Goal: Find specific page/section: Find specific page/section

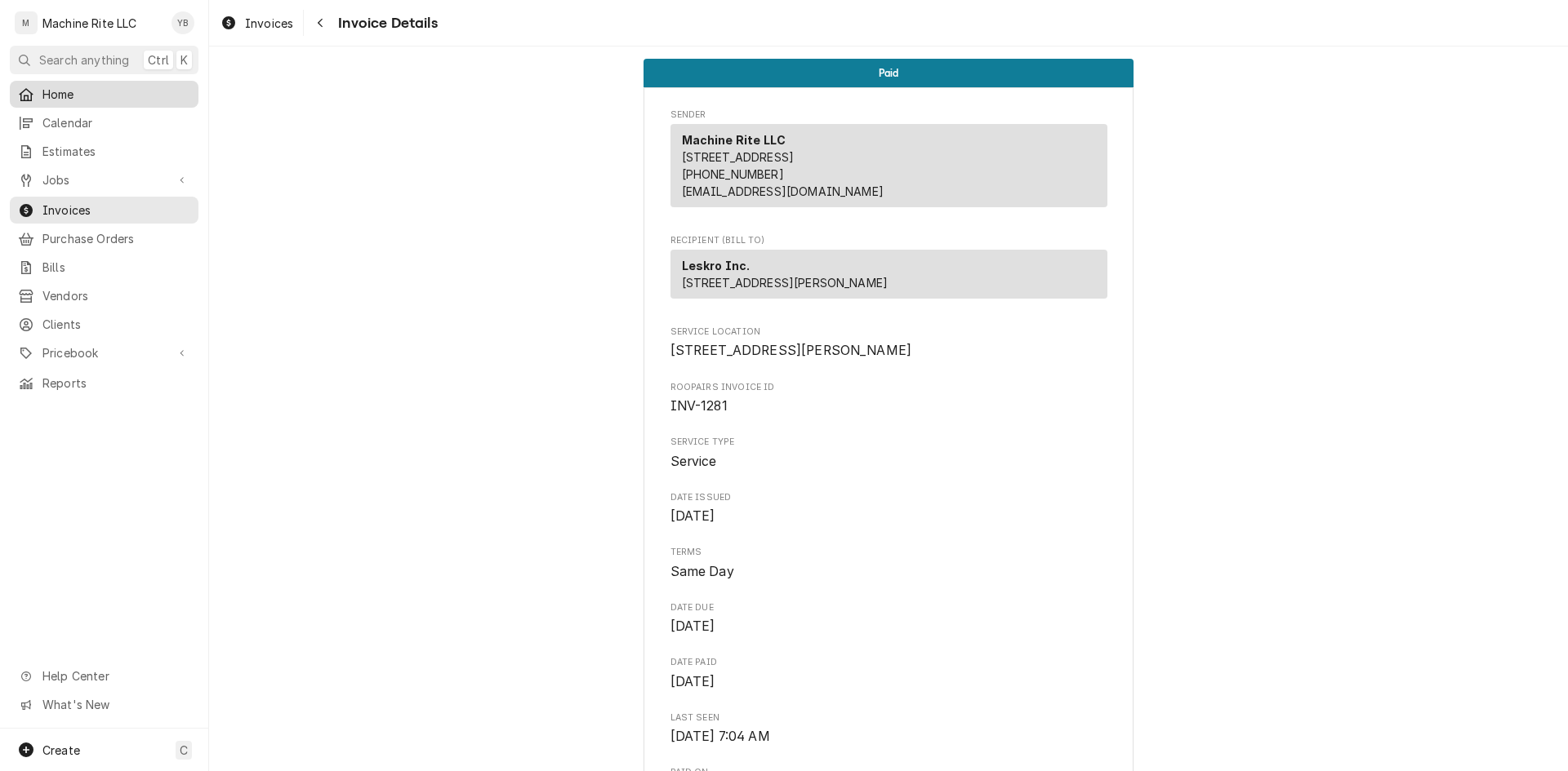
click at [79, 98] on span "Home" at bounding box center [116, 94] width 148 height 18
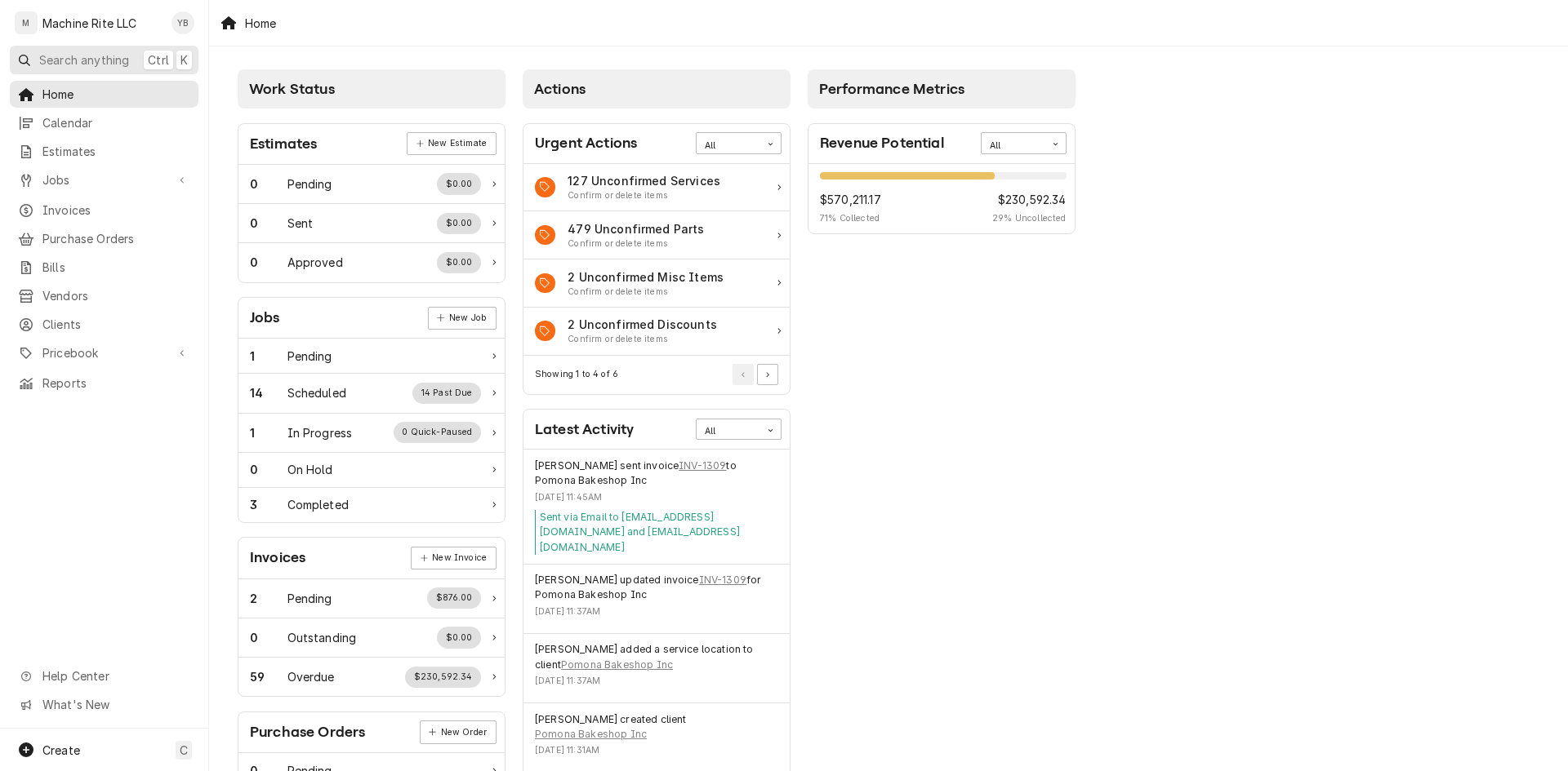
click at [63, 58] on span "Search anything" at bounding box center [84, 60] width 89 height 18
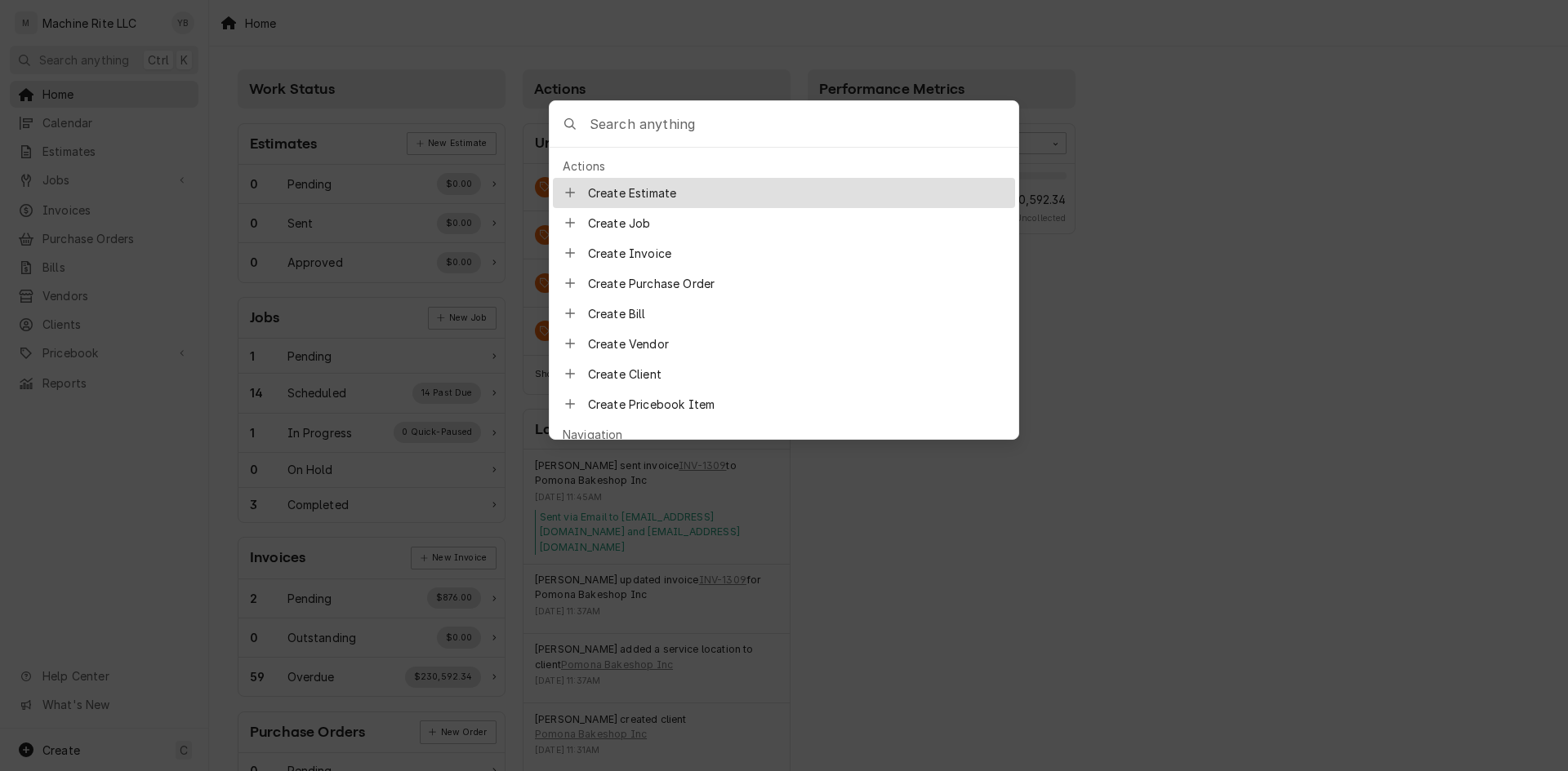
click at [1210, 165] on body "M Machine Rite LLC YB Search anything Ctrl K Home Calendar Estimates Jobs Jobs …" at bounding box center [784, 385] width 1568 height 771
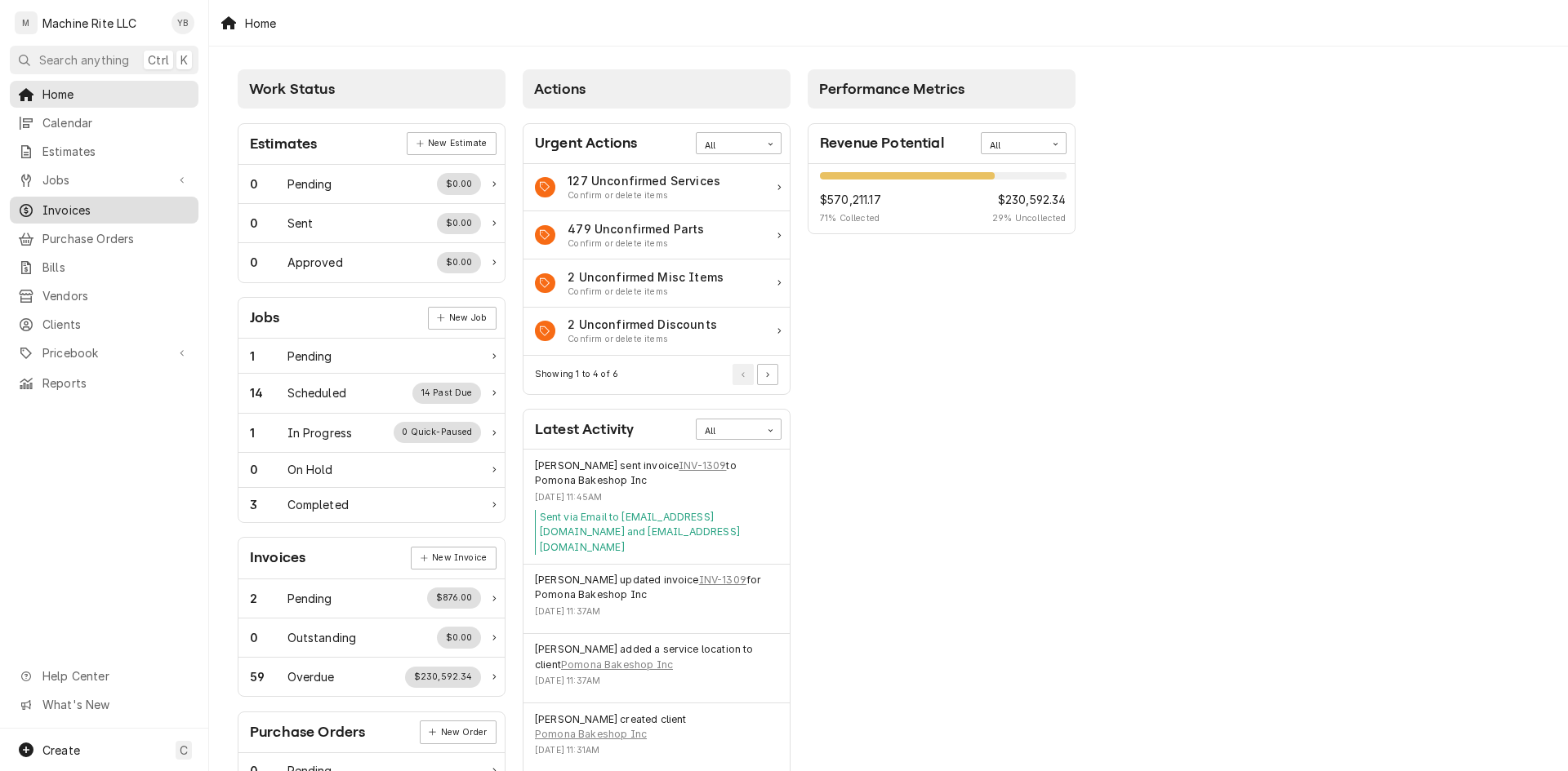
click at [43, 201] on span "Invoices" at bounding box center [116, 210] width 148 height 18
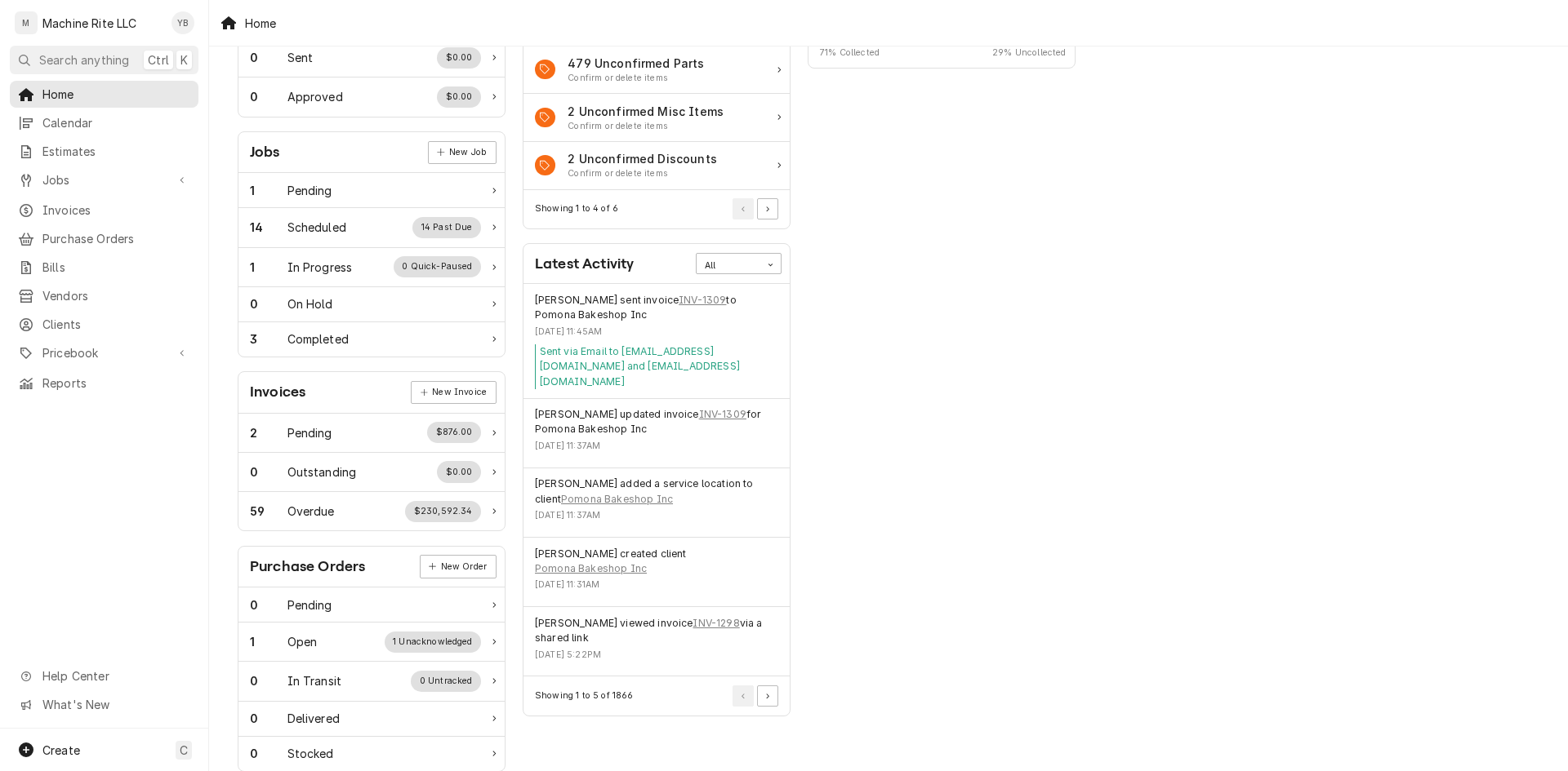
scroll to position [124, 0]
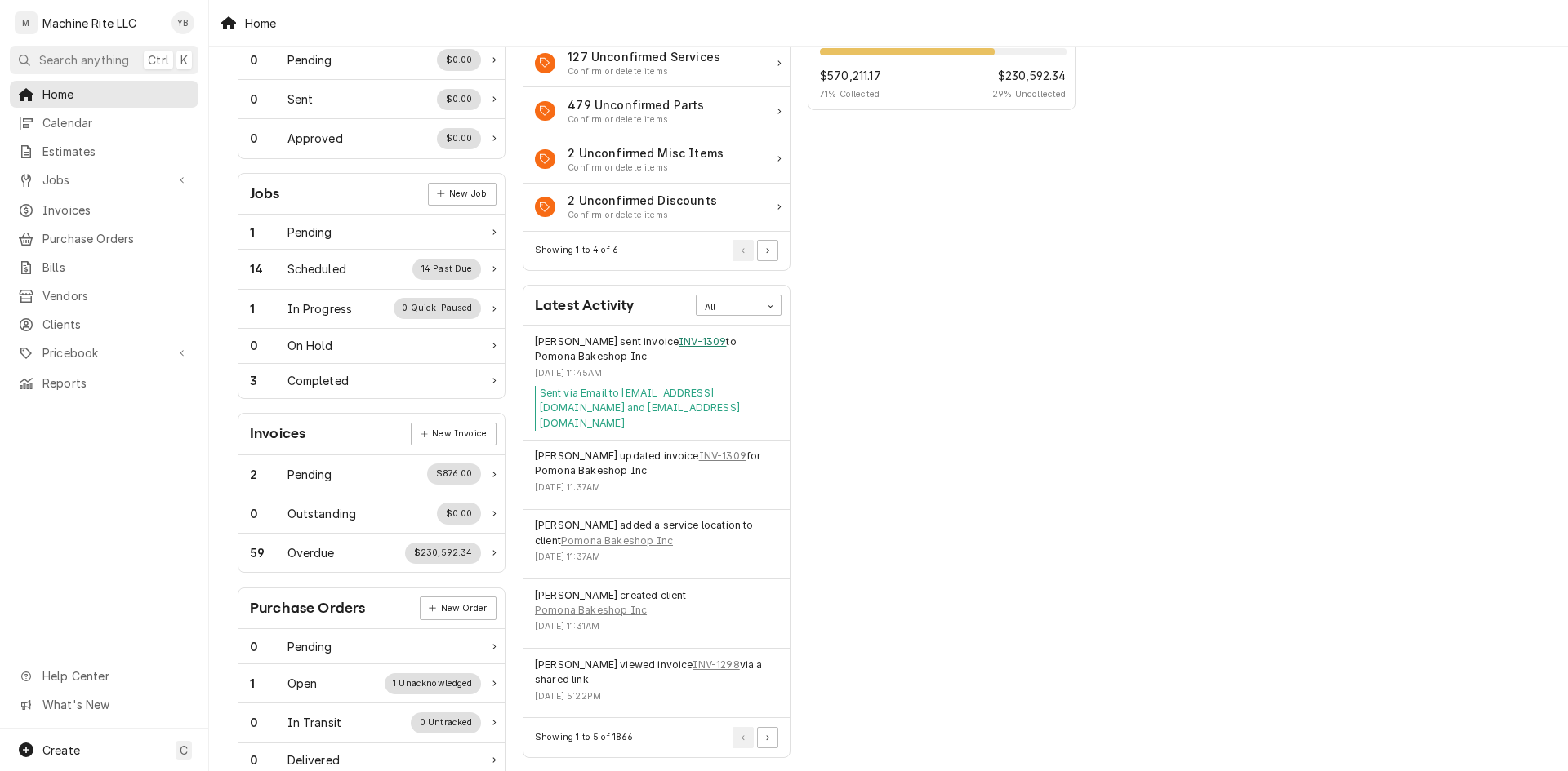
click at [695, 338] on link "INV-1309" at bounding box center [702, 342] width 48 height 15
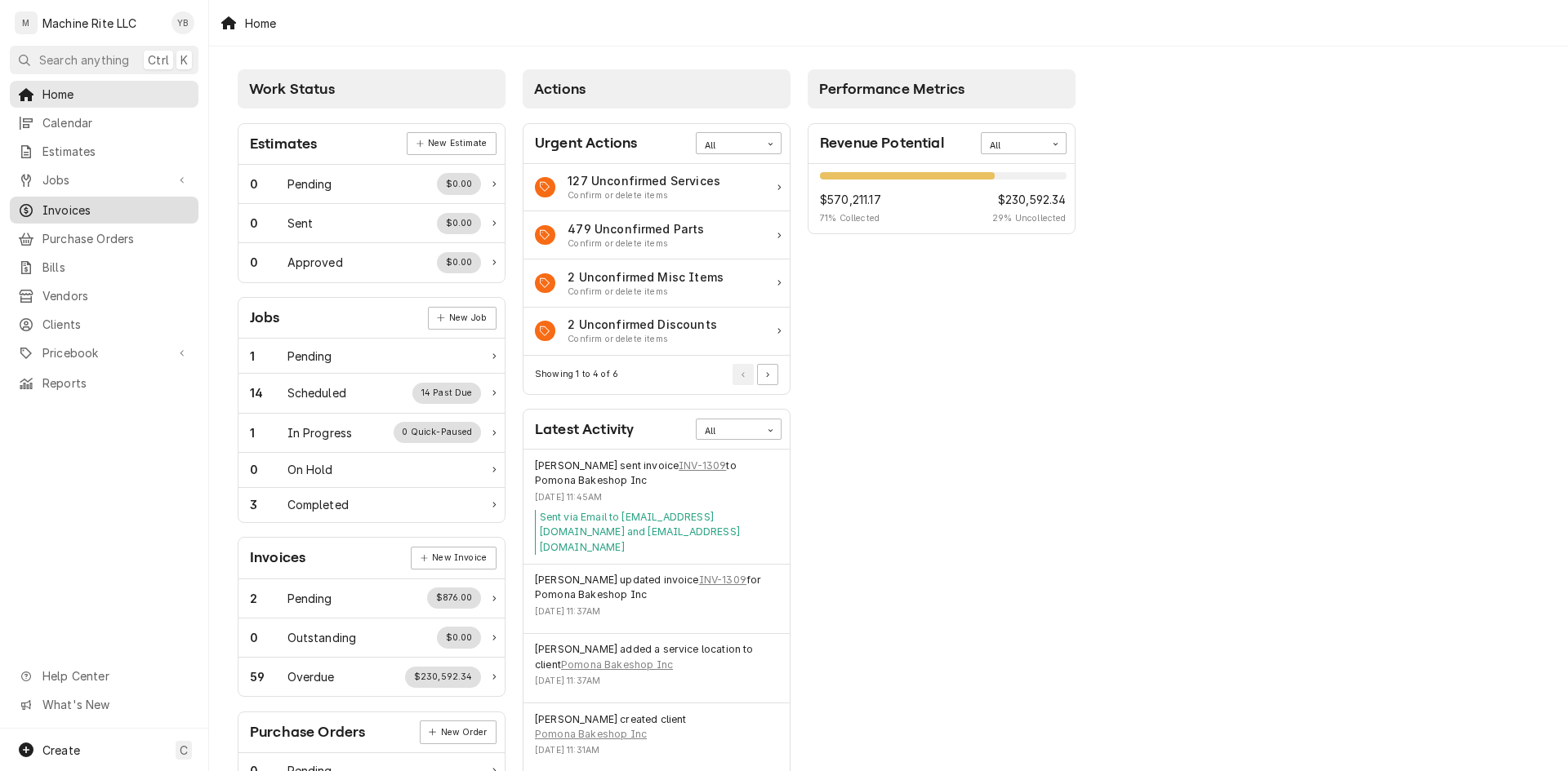
click at [57, 202] on span "Invoices" at bounding box center [116, 210] width 148 height 18
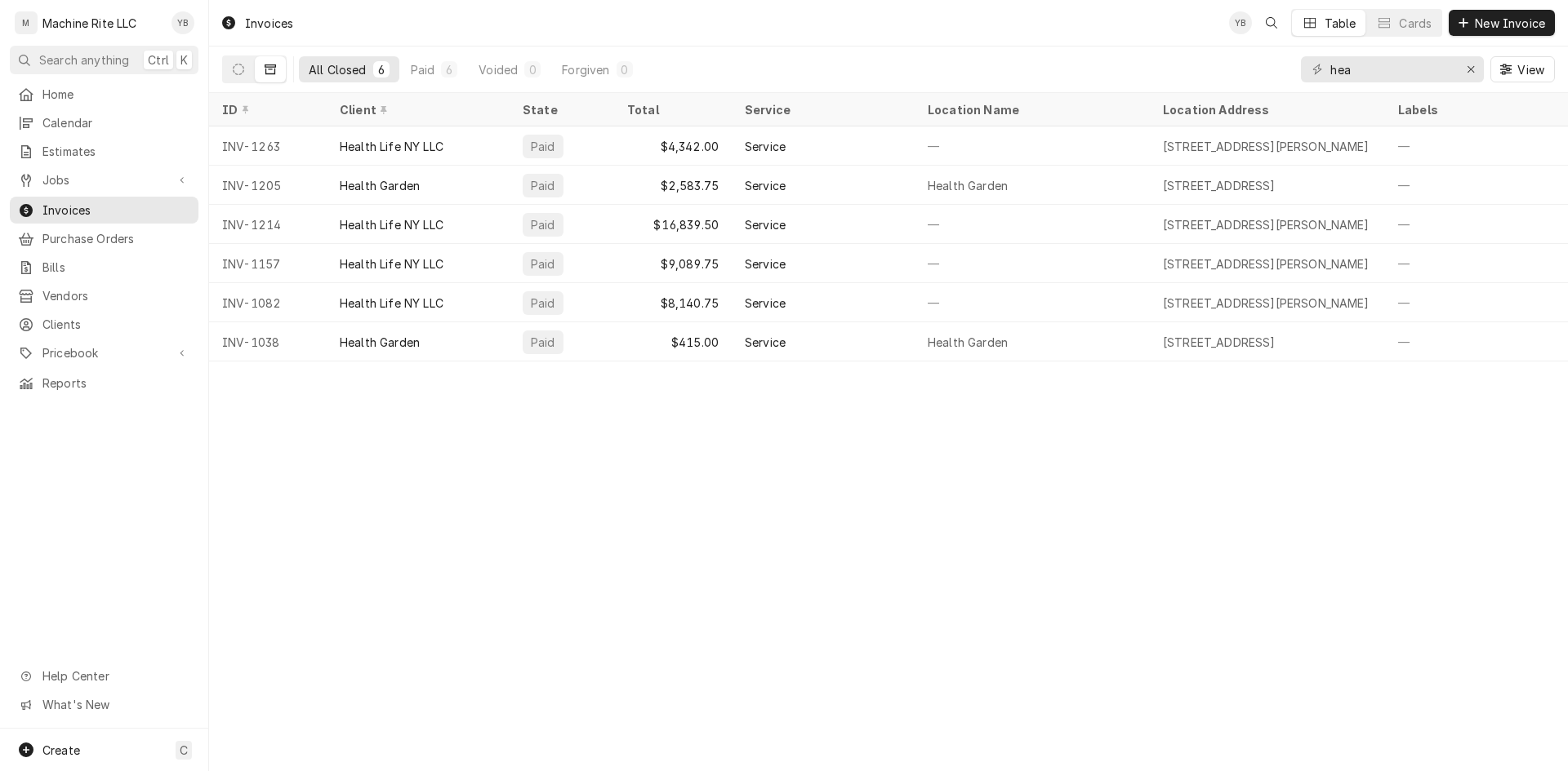
click at [405, 36] on div "Invoices YB Table Cards New Invoice" at bounding box center [888, 23] width 1359 height 46
click at [410, 18] on div "Invoices YB Table Cards New Invoice" at bounding box center [888, 23] width 1359 height 46
drag, startPoint x: 1362, startPoint y: 70, endPoint x: 1137, endPoint y: 112, distance: 228.9
click at [1137, 112] on div "Invoices YB Table Cards New Invoice All Closed 6 Paid 6 Voided 0 Forgiven 0 hea…" at bounding box center [888, 385] width 1359 height 771
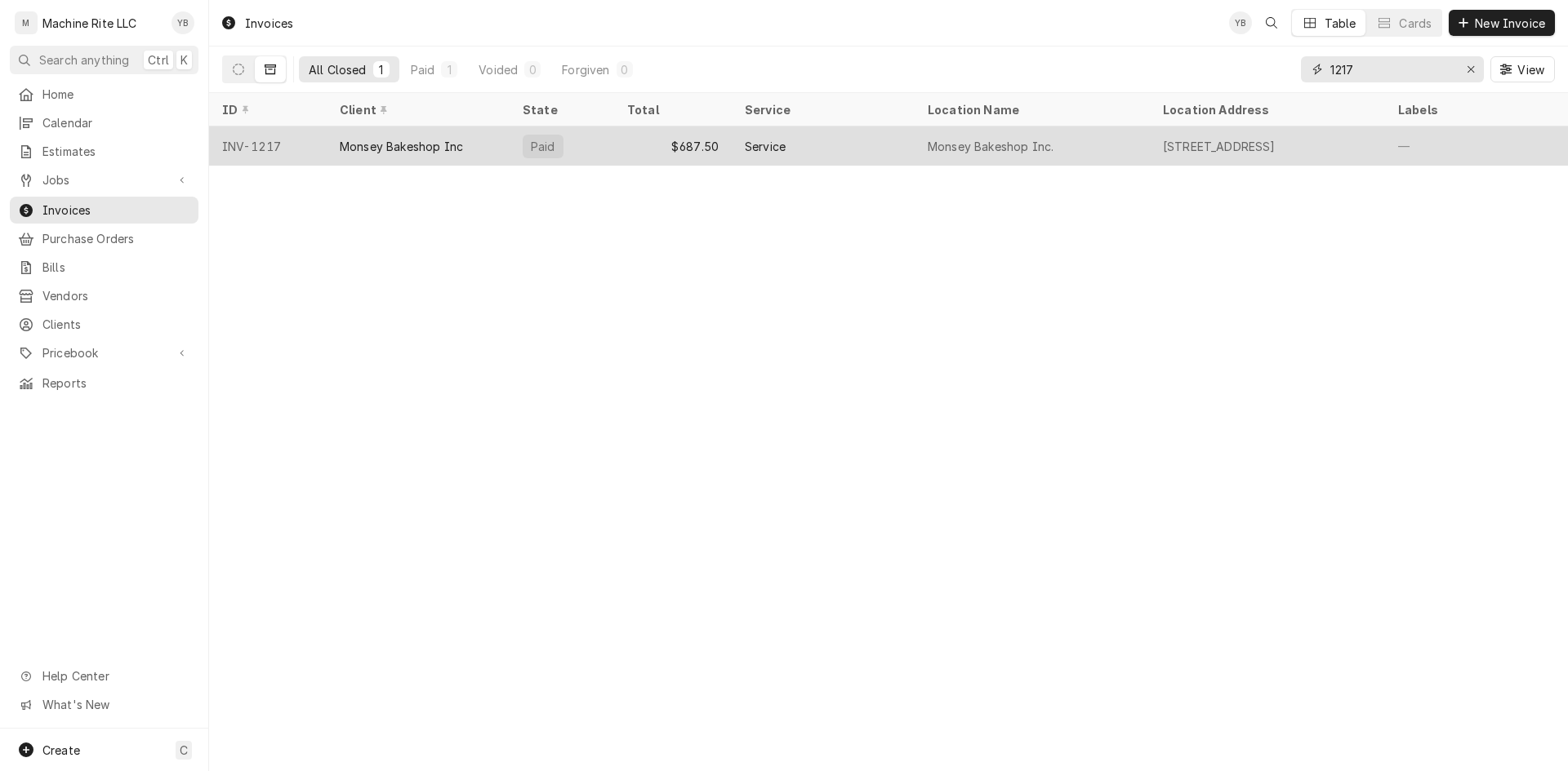
type input "1217"
click at [371, 148] on div "Monsey Bakeshop Inc" at bounding box center [401, 146] width 124 height 18
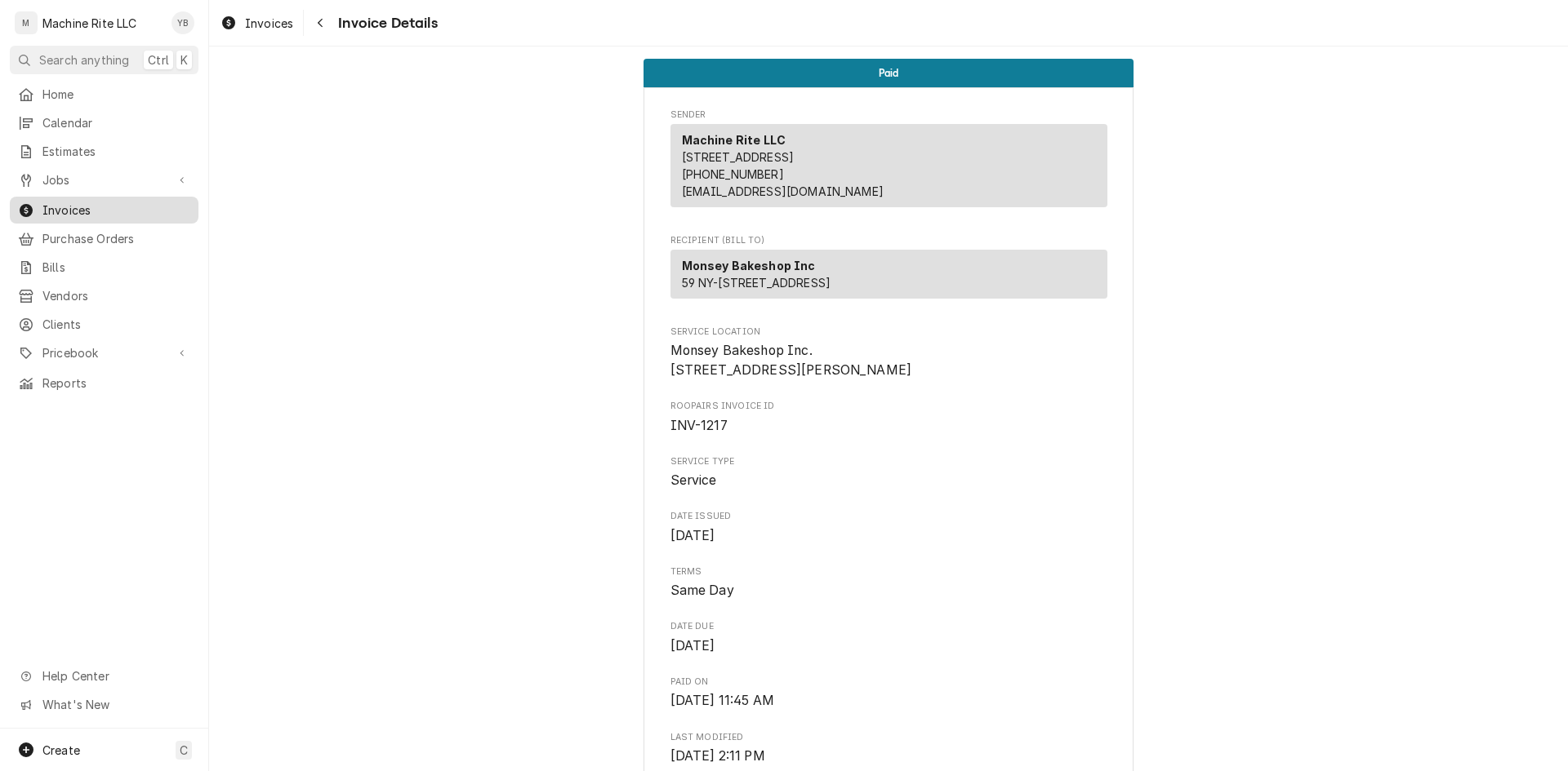
click at [84, 201] on span "Invoices" at bounding box center [116, 210] width 148 height 18
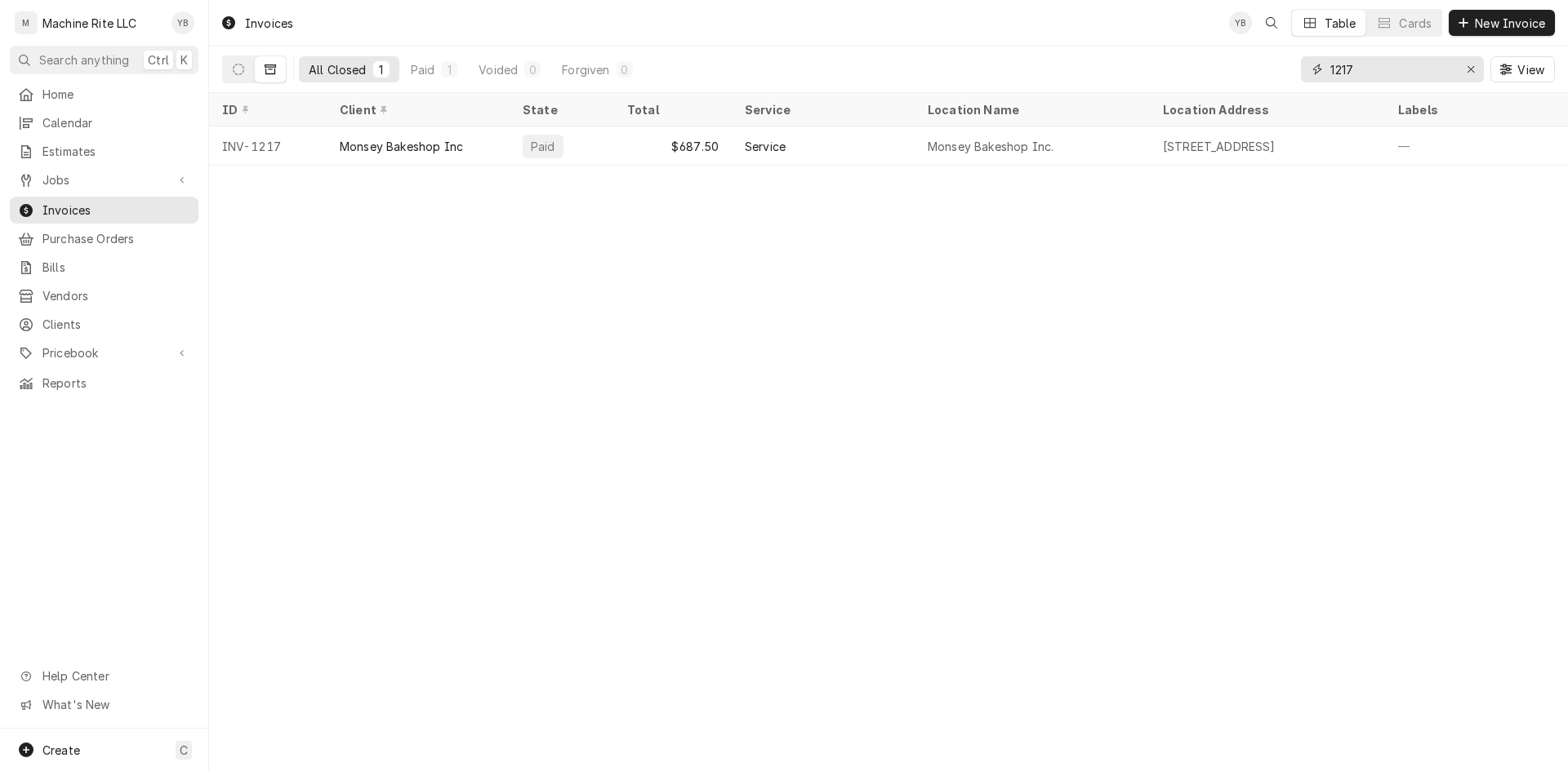
click at [1391, 66] on input "1217" at bounding box center [1391, 68] width 123 height 26
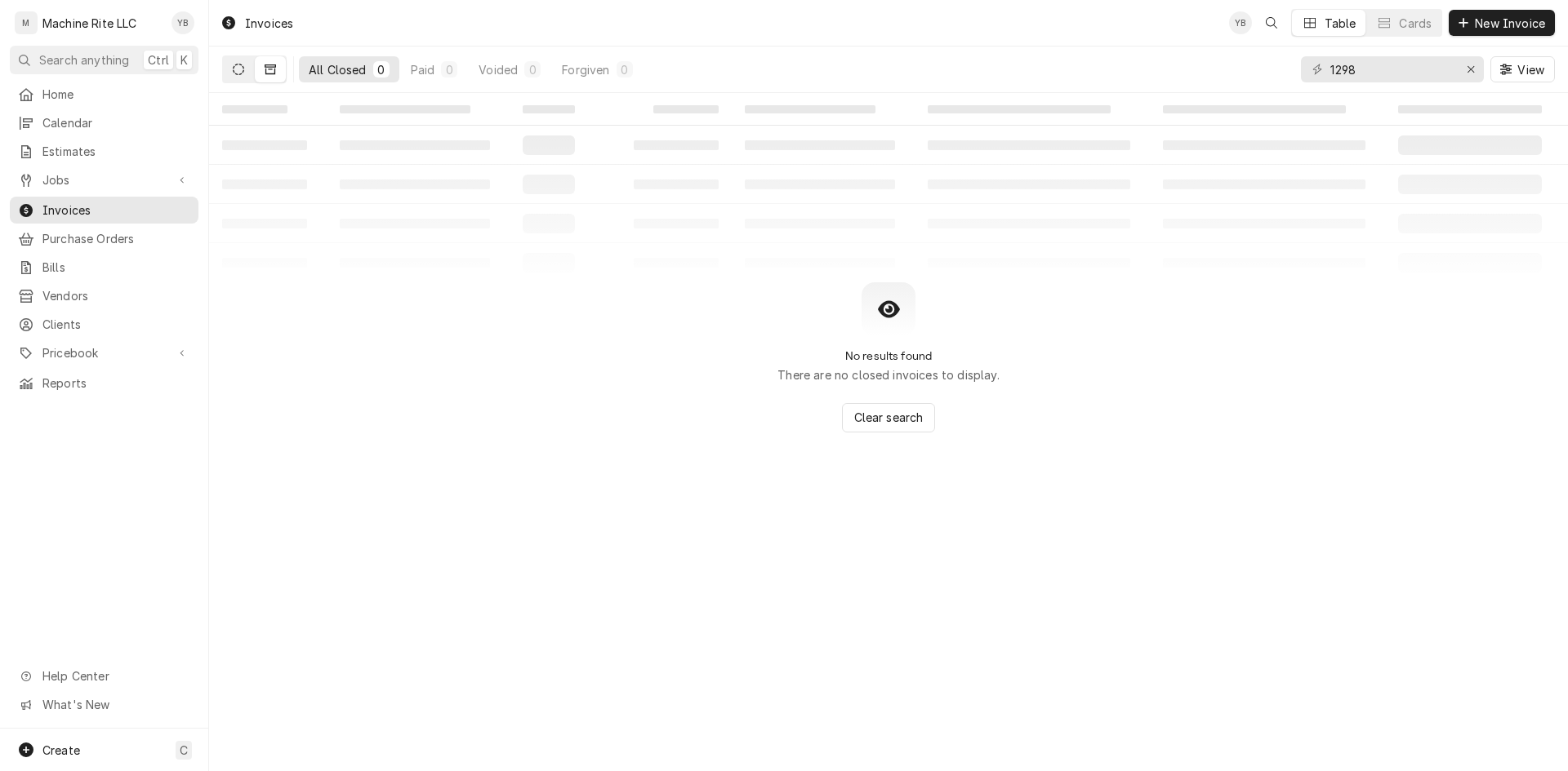
click at [237, 69] on icon "Dynamic Content Wrapper" at bounding box center [238, 69] width 12 height 12
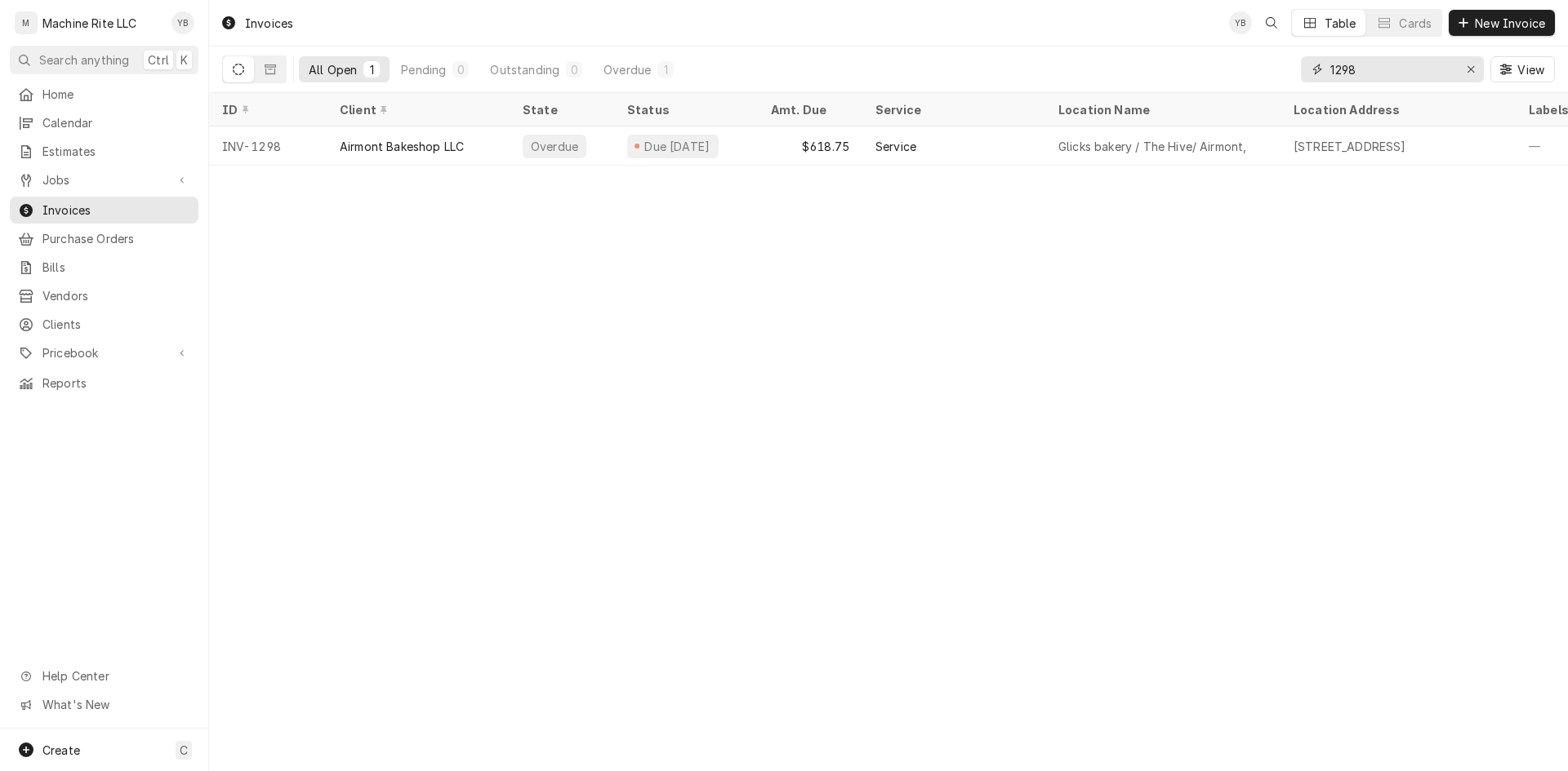
drag, startPoint x: 1363, startPoint y: 74, endPoint x: 1205, endPoint y: 84, distance: 158.3
click at [1212, 82] on div "All Open 1 Pending 0 Outstanding 0 Overdue 1 1298 View" at bounding box center [888, 69] width 1332 height 46
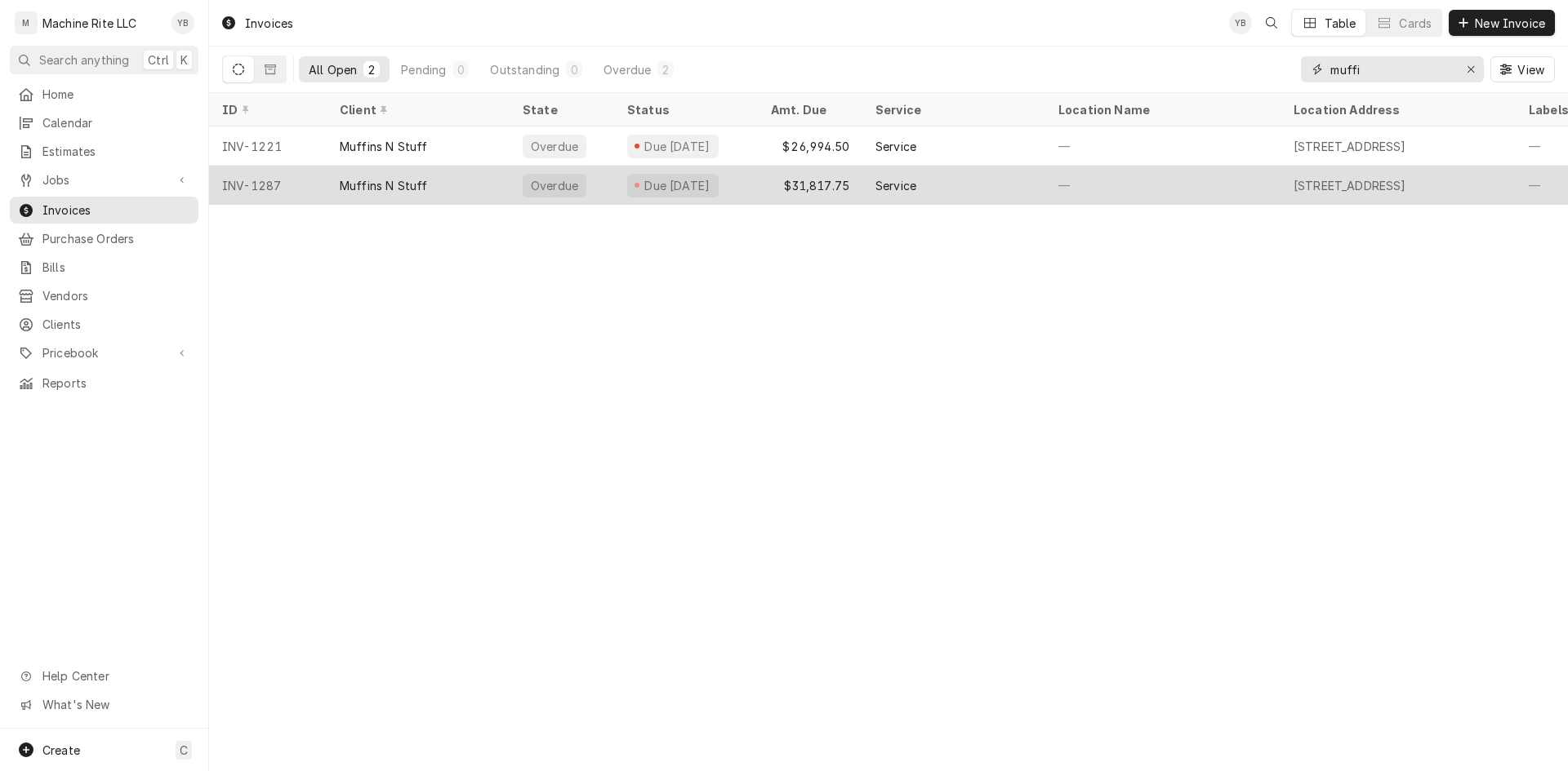
type input "muffi"
click at [461, 177] on div "Muffins N Stuff" at bounding box center [418, 185] width 183 height 39
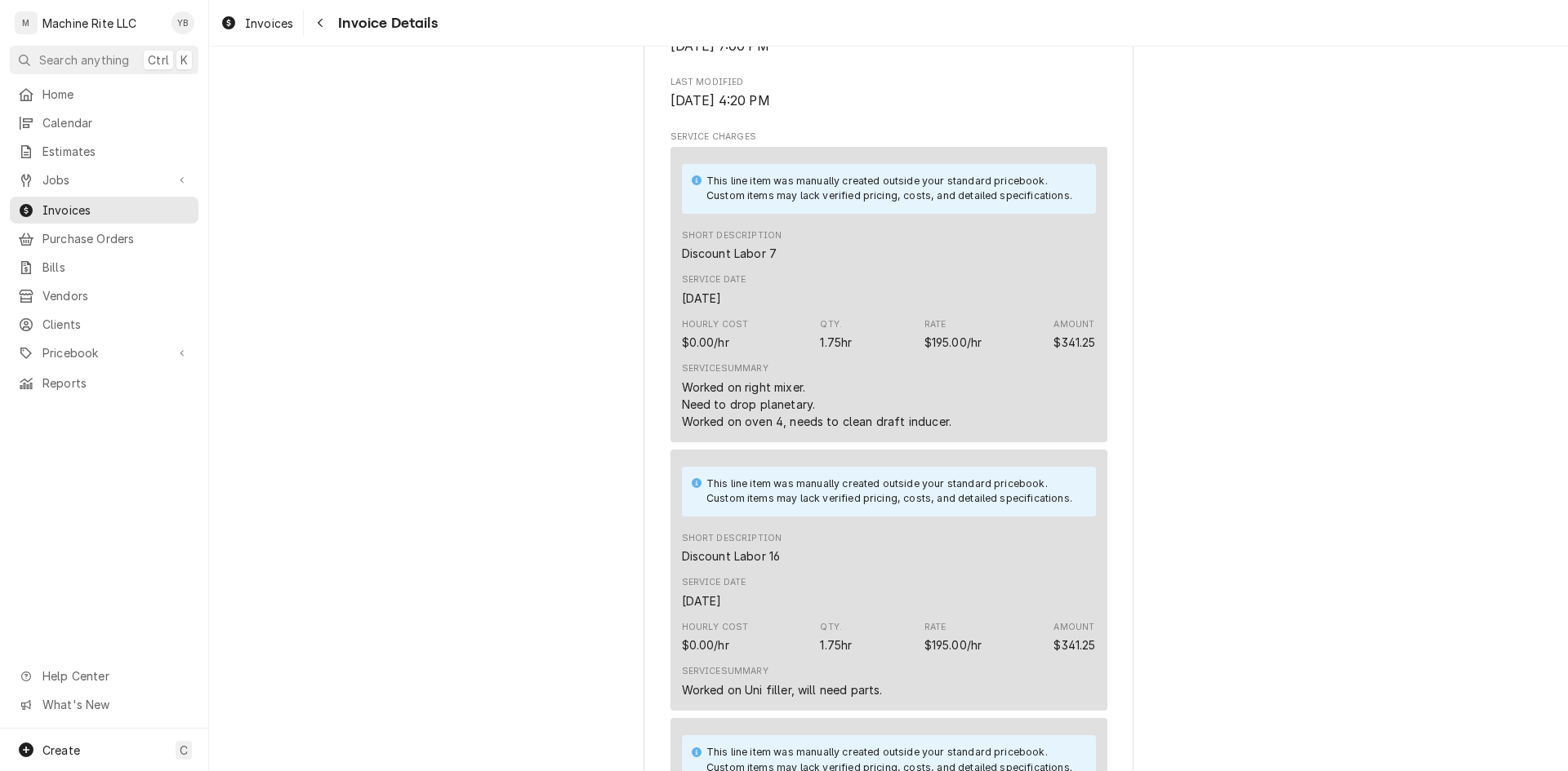
scroll to position [653, 0]
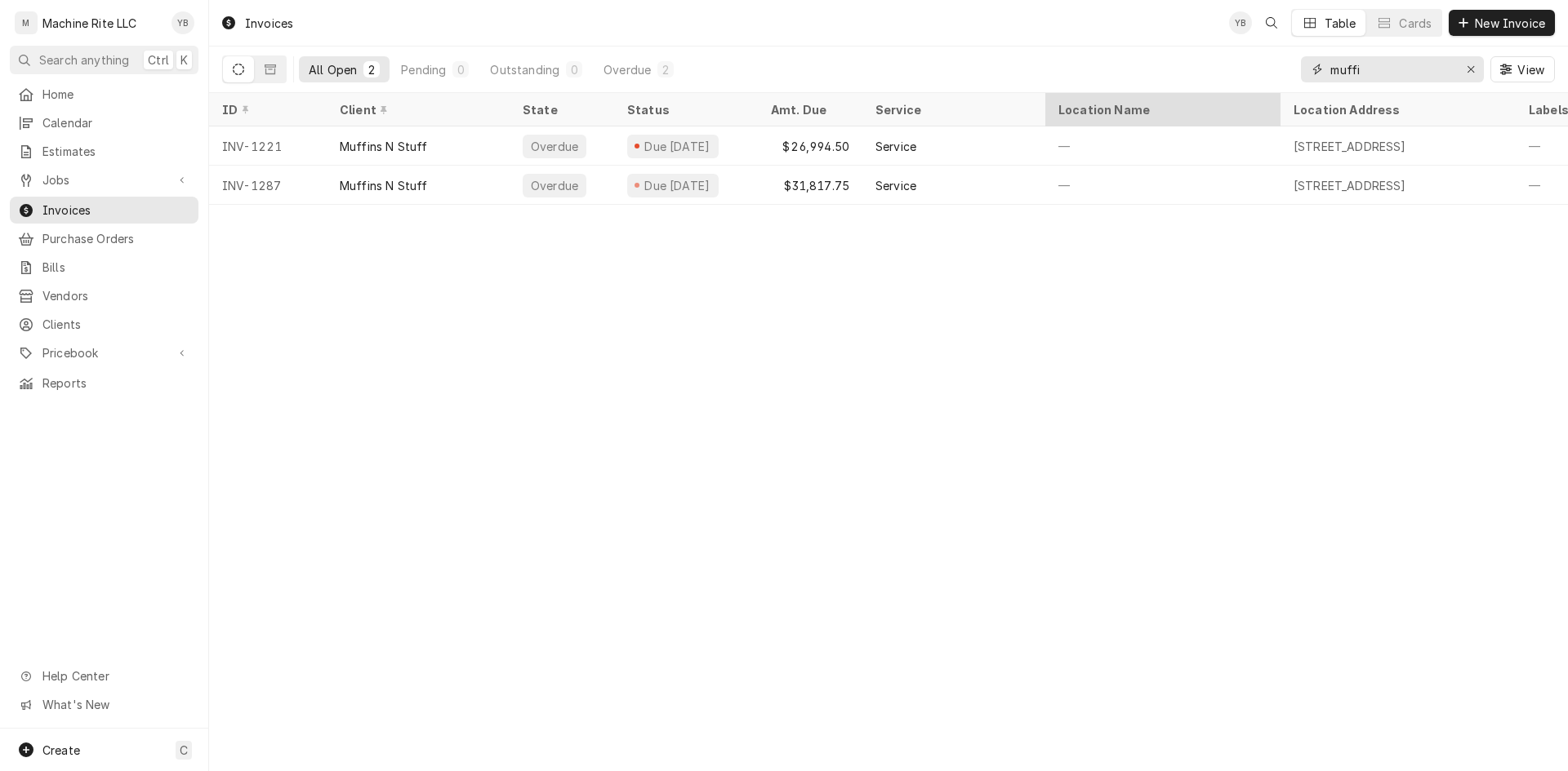
drag, startPoint x: 1377, startPoint y: 63, endPoint x: 1168, endPoint y: 99, distance: 212.1
click at [1170, 93] on div "Invoices YB Table Cards New Invoice All Open 2 Pending 0 Outstanding 0 Overdue …" at bounding box center [888, 385] width 1359 height 771
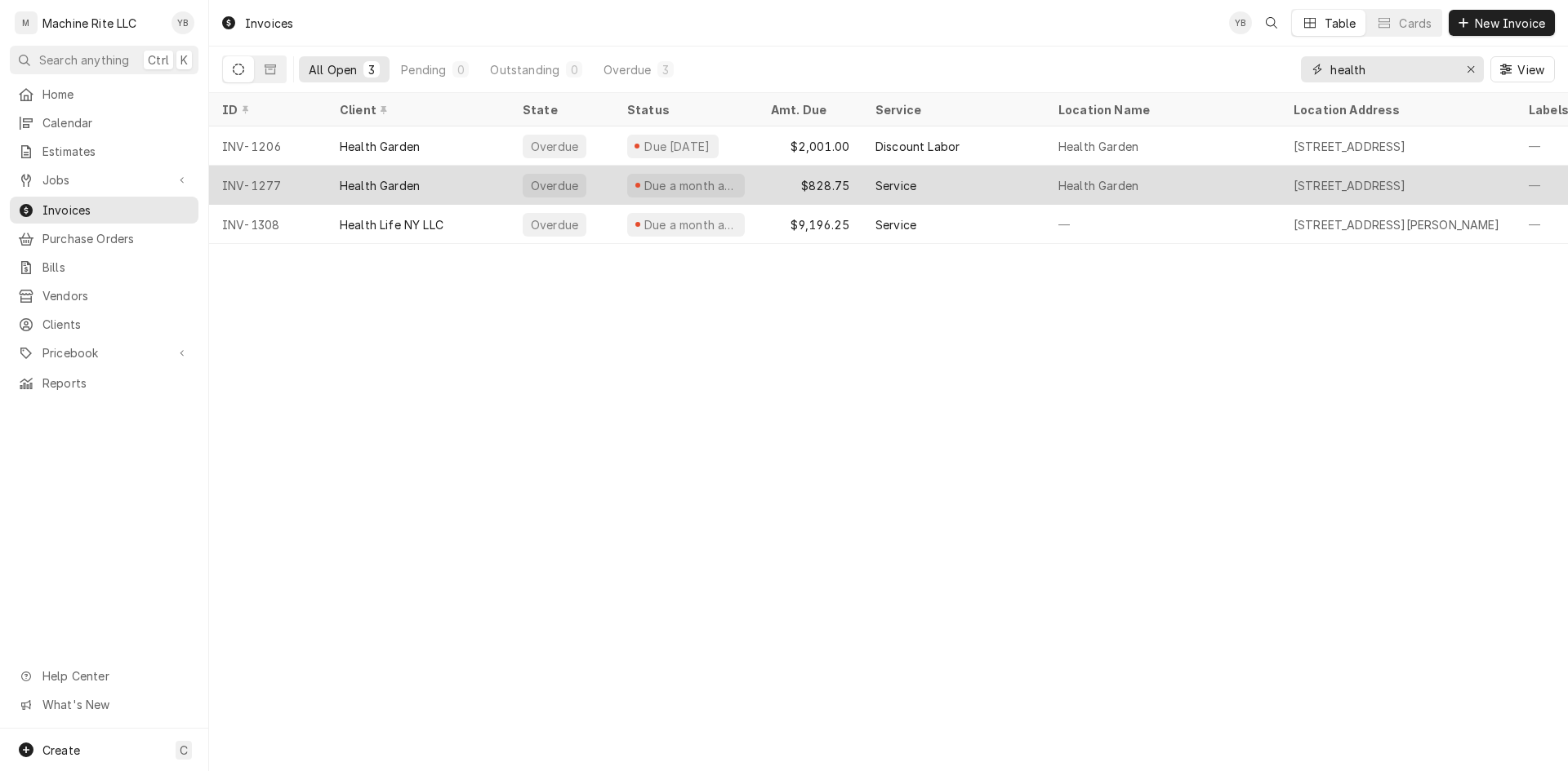
type input "health"
click at [483, 191] on div "Health Garden" at bounding box center [418, 185] width 183 height 39
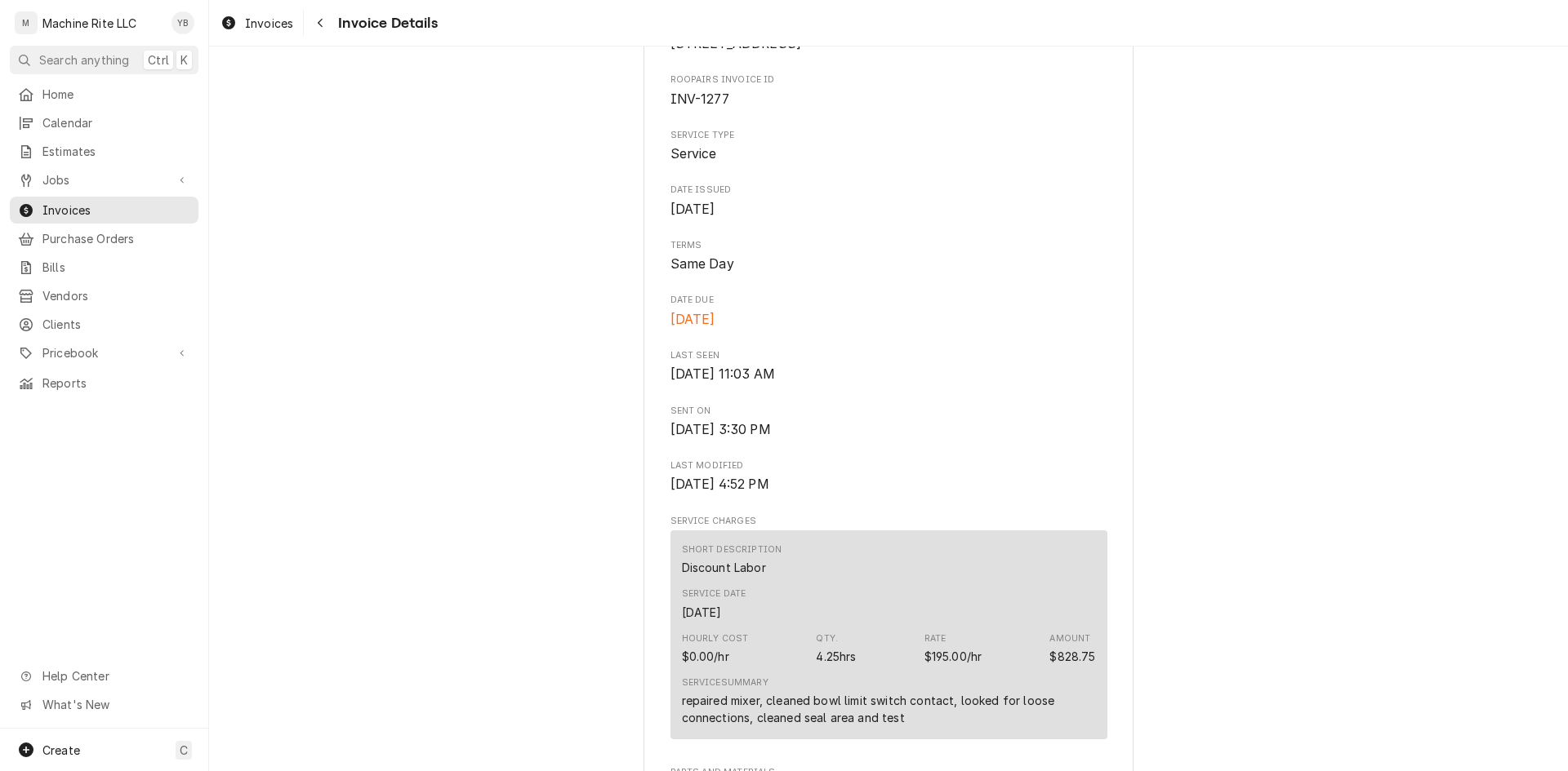
scroll to position [489, 0]
